Goal: Find contact information: Find contact information

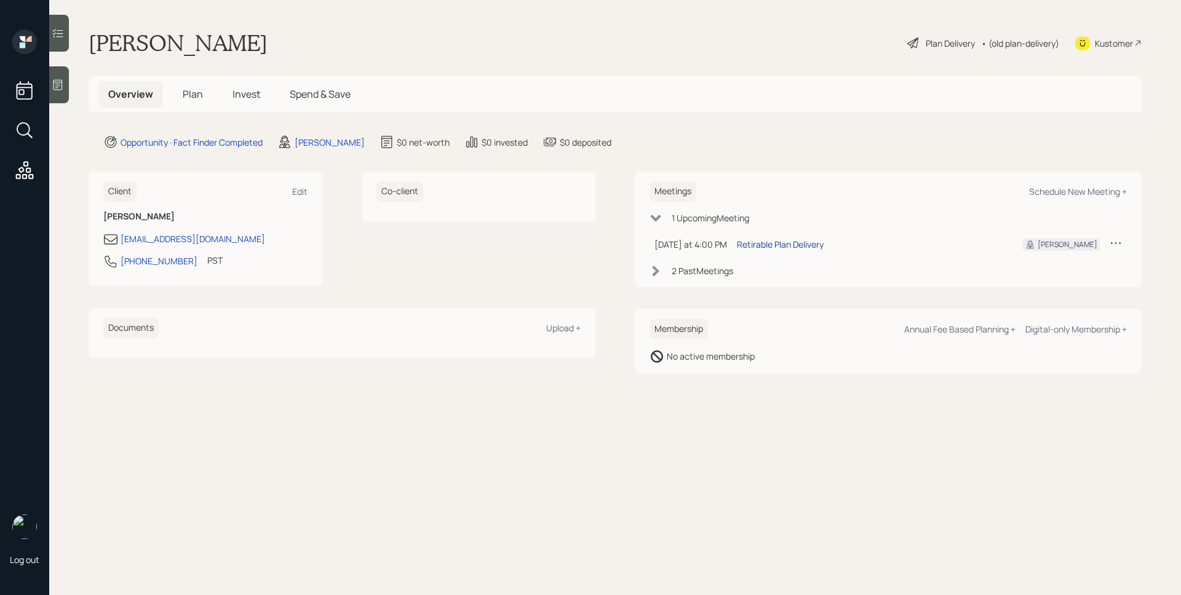
click at [763, 243] on div "Retirable Plan Delivery" at bounding box center [780, 244] width 87 height 13
click at [894, 92] on div "Overview Plan Invest Spend & Save" at bounding box center [615, 94] width 1053 height 36
drag, startPoint x: 179, startPoint y: 261, endPoint x: 122, endPoint y: 263, distance: 56.6
click at [122, 263] on div "951-315-2556 PST Currently 1:04 PM" at bounding box center [205, 265] width 204 height 22
copy div "[PHONE_NUMBER]"
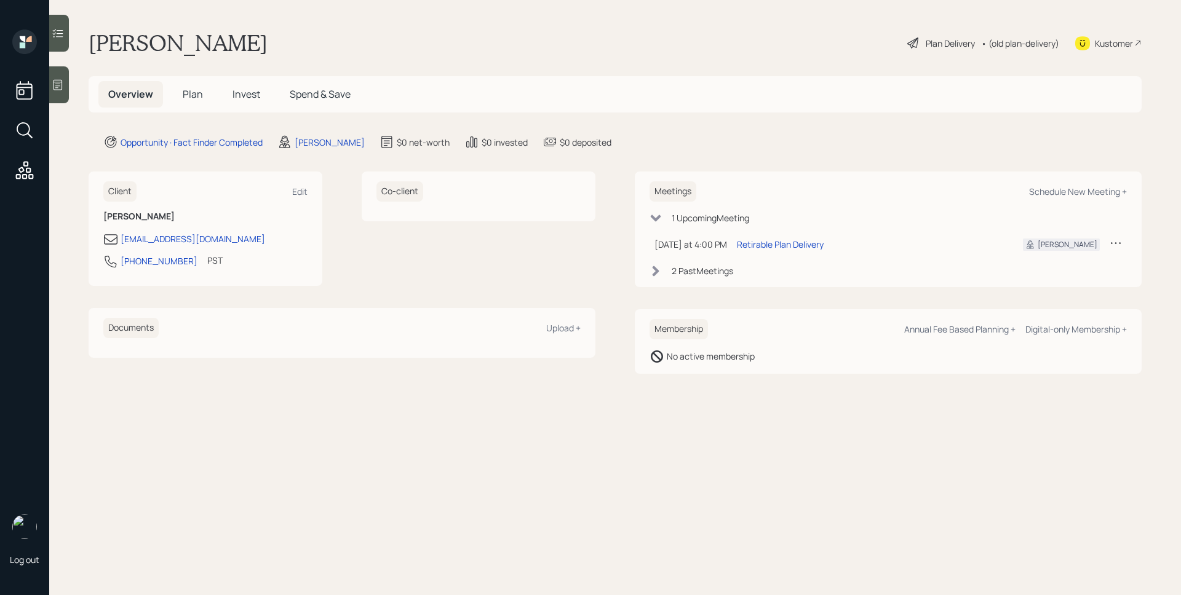
click at [701, 54] on div "Randall Brunt Plan Delivery • (old plan-delivery) Kustomer" at bounding box center [615, 43] width 1053 height 27
